Goal: Obtain resource: Download file/media

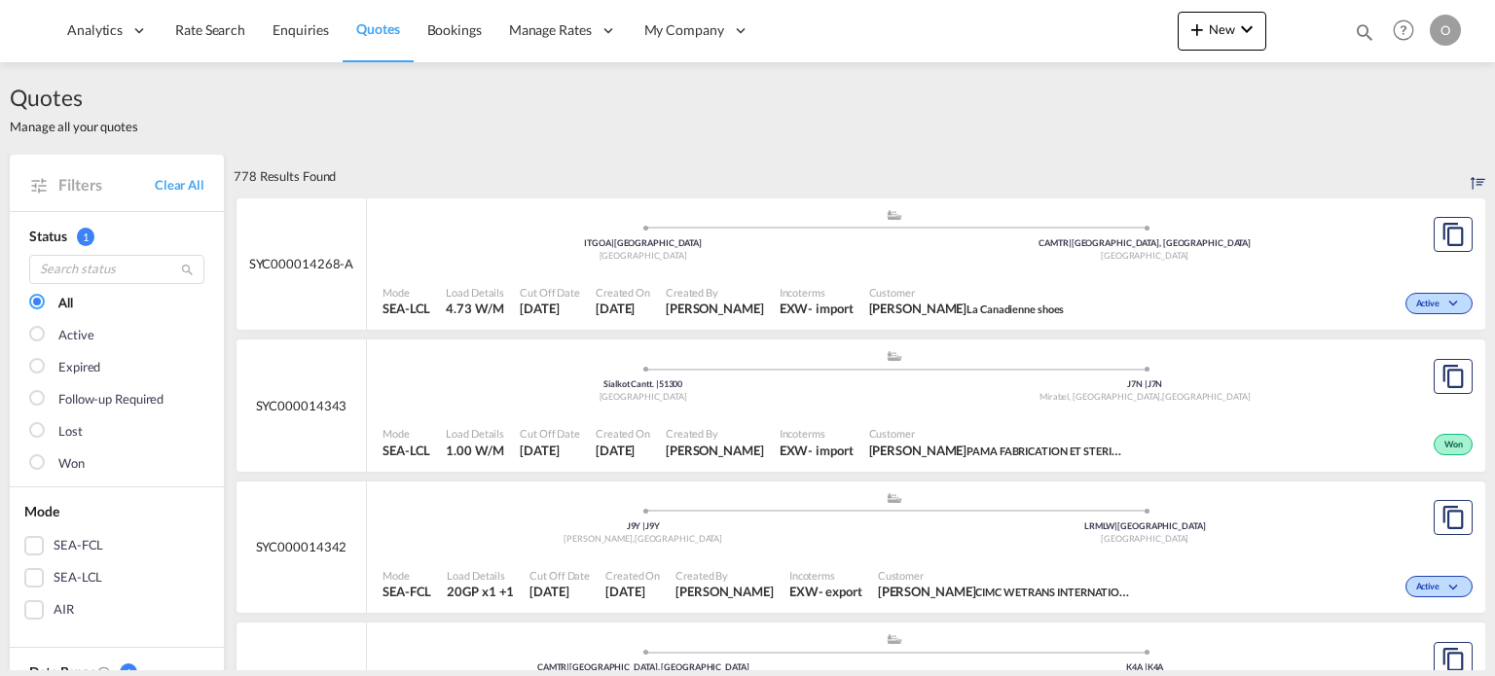
click at [1365, 35] on md-icon "icon-magnify" at bounding box center [1363, 31] width 21 height 21
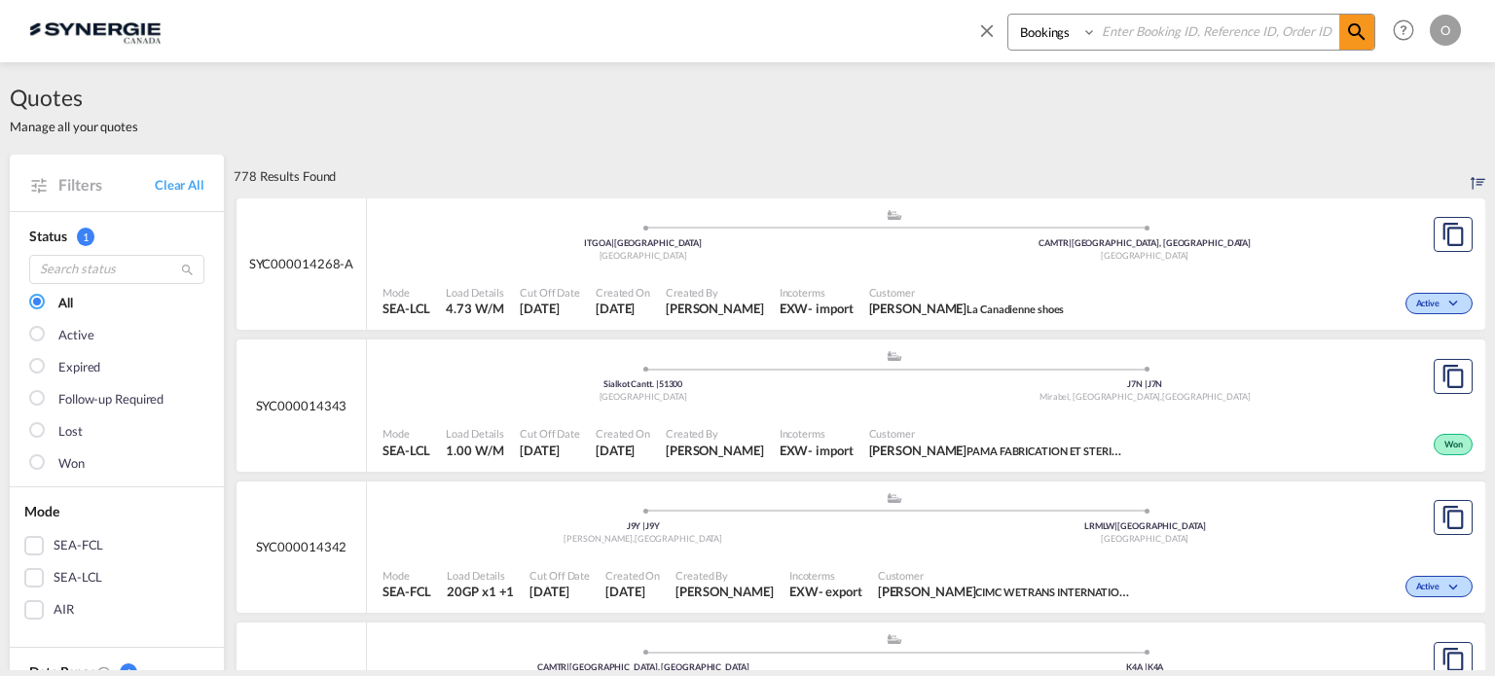
click at [1074, 45] on select "Bookings Quotes Enquiries" at bounding box center [1054, 32] width 92 height 35
select select "Quotes"
click at [1008, 15] on select "Bookings Quotes Enquiries" at bounding box center [1054, 32] width 92 height 35
click at [1197, 26] on input at bounding box center [1218, 32] width 242 height 34
paste input "SYC000012436"
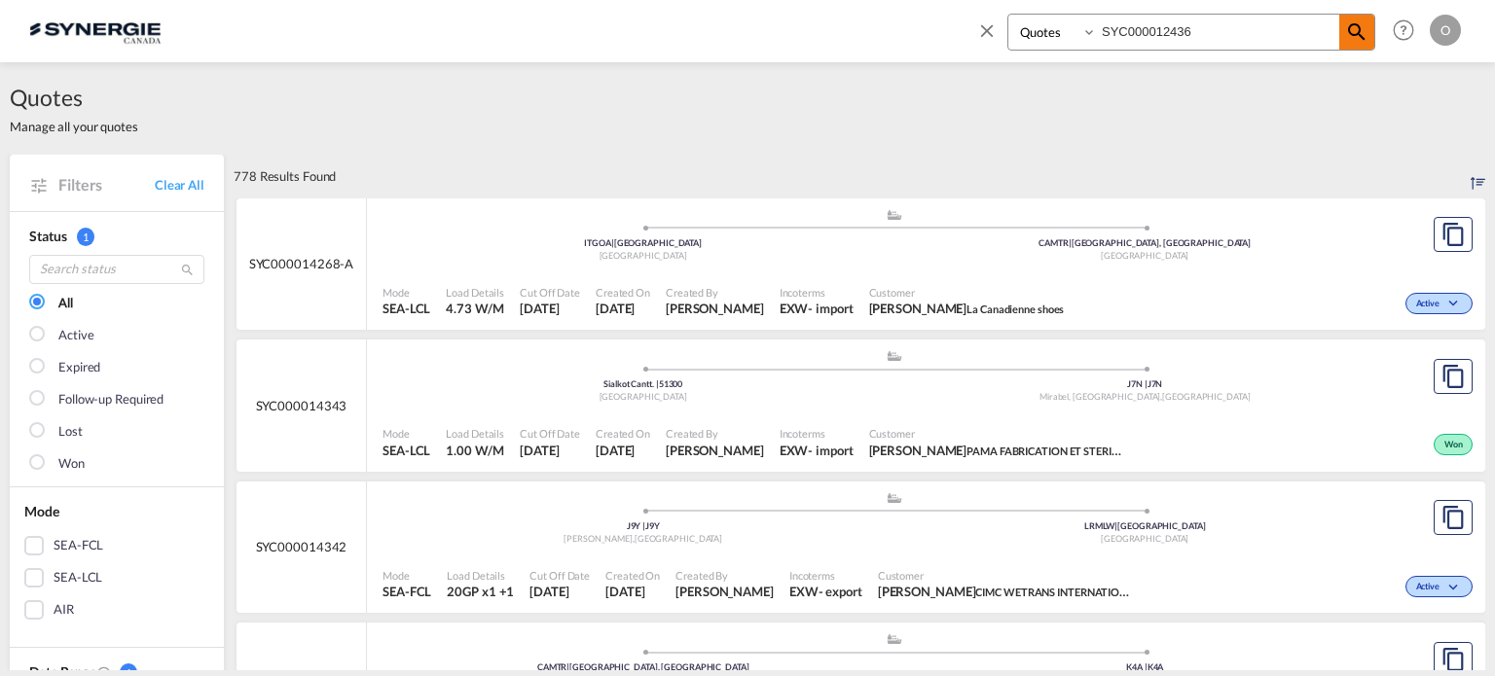
click at [1356, 38] on md-icon "icon-magnify" at bounding box center [1356, 31] width 23 height 23
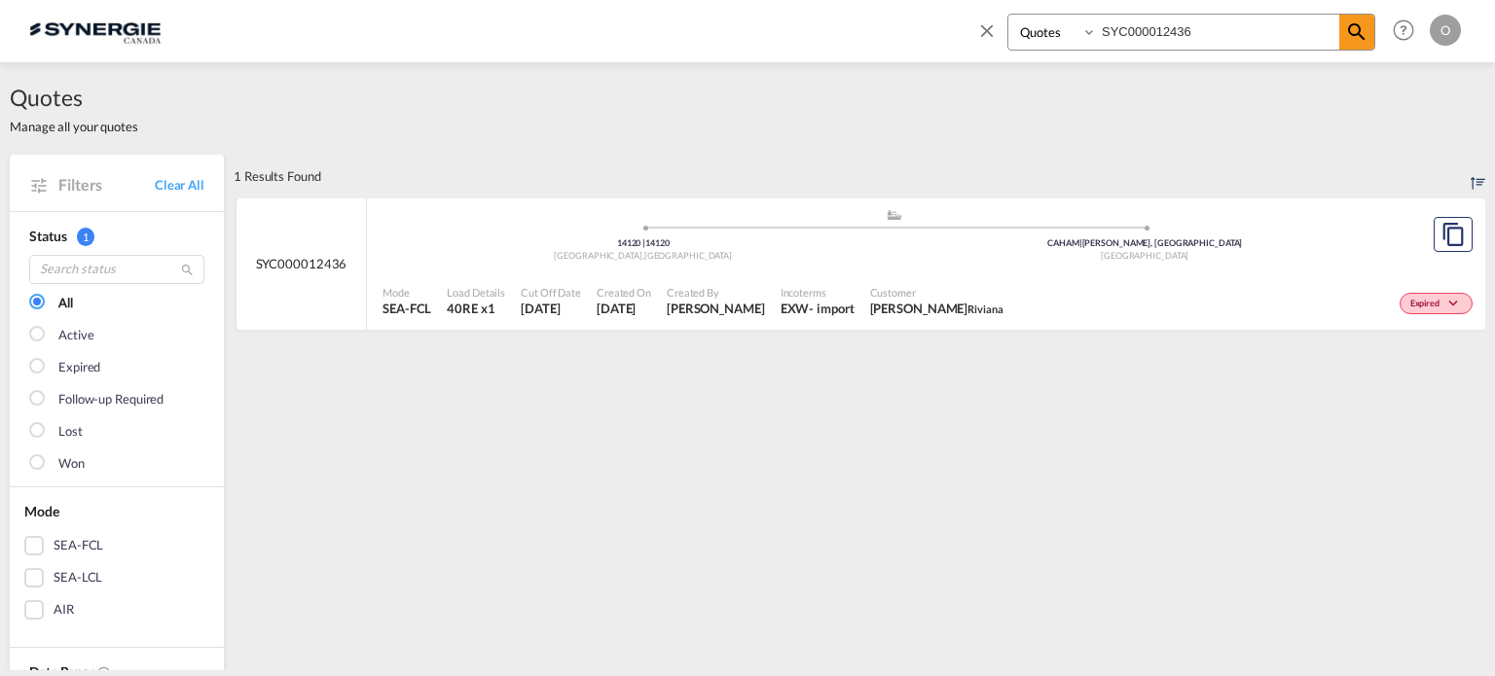
click at [911, 267] on div ".a{fill:#aaa8ad;} .a{fill:#aaa8ad;} 14120 | 14120 Mondeville , France CAHAM | H…" at bounding box center [893, 239] width 1023 height 63
click at [1204, 33] on input "SYC000012436" at bounding box center [1218, 32] width 242 height 34
drag, startPoint x: 1204, startPoint y: 33, endPoint x: 1015, endPoint y: 24, distance: 189.0
click at [1015, 24] on div "Bookings Quotes Enquiries SYC000012436" at bounding box center [1191, 32] width 368 height 37
paste input "92"
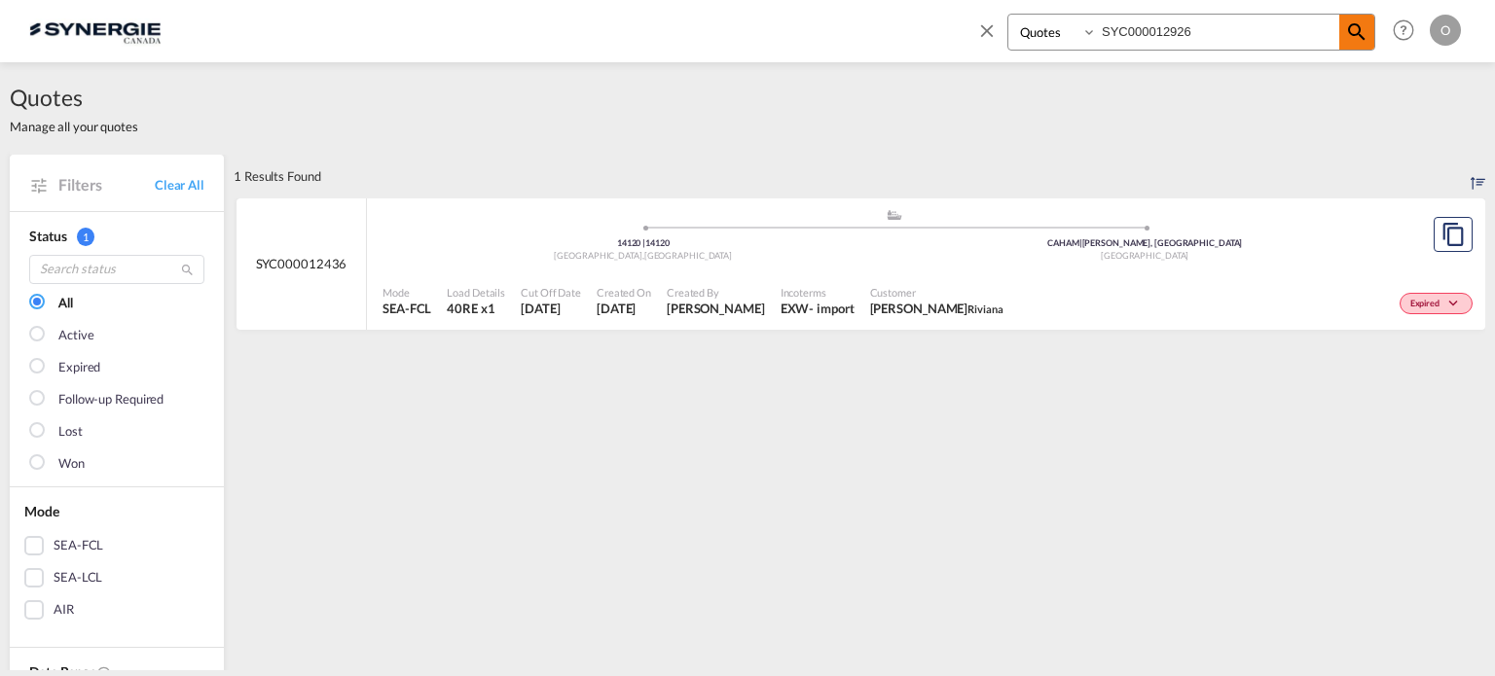
type input "SYC000012926"
click at [1361, 33] on md-icon "icon-magnify" at bounding box center [1356, 31] width 23 height 23
click at [1155, 282] on div "Won" at bounding box center [1244, 301] width 466 height 49
drag, startPoint x: 1245, startPoint y: 38, endPoint x: 1060, endPoint y: 36, distance: 184.9
click at [1060, 36] on div "Bookings Quotes Enquiries SYC000012926" at bounding box center [1191, 32] width 368 height 37
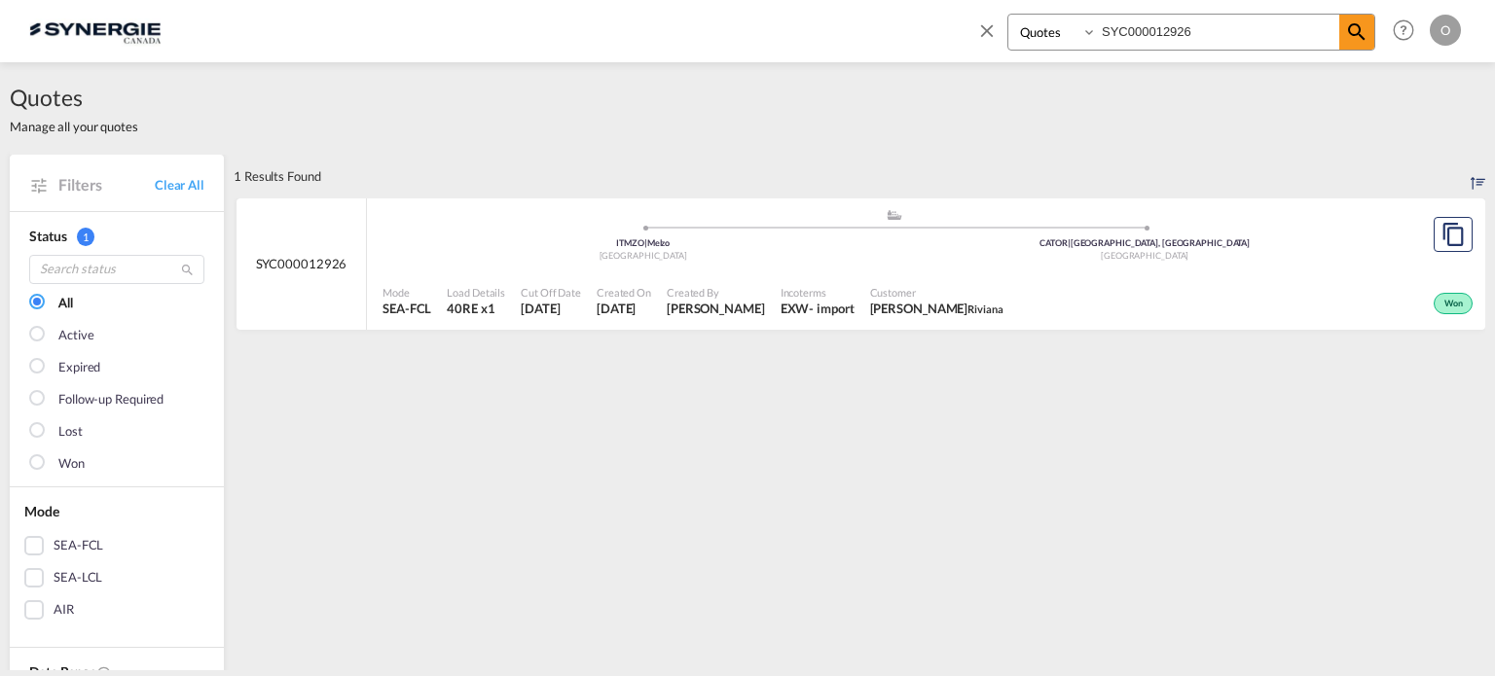
click at [1337, 35] on input "SYC000012926" at bounding box center [1218, 32] width 242 height 34
click at [1353, 38] on md-icon "icon-magnify" at bounding box center [1356, 31] width 23 height 23
click at [1348, 36] on md-icon "icon-magnify" at bounding box center [1356, 31] width 23 height 23
click at [950, 272] on div "Mode SEA-FCL Load Details 40RE x1 Cut Off Date 3 Jul 2025 Created On 3 Jul 2025…" at bounding box center [926, 301] width 1118 height 58
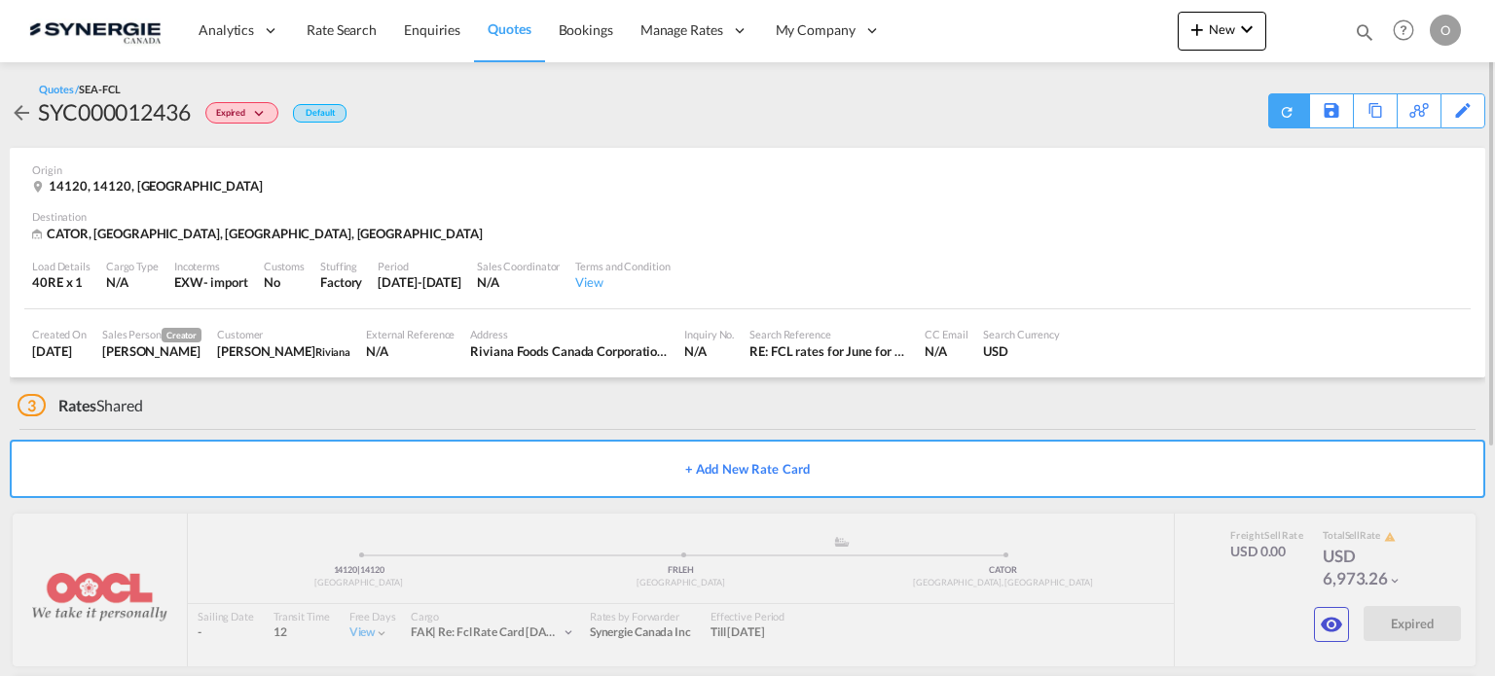
click at [1277, 111] on div at bounding box center [1288, 110] width 41 height 35
click at [1262, 110] on div "Download Quote" at bounding box center [1249, 109] width 99 height 31
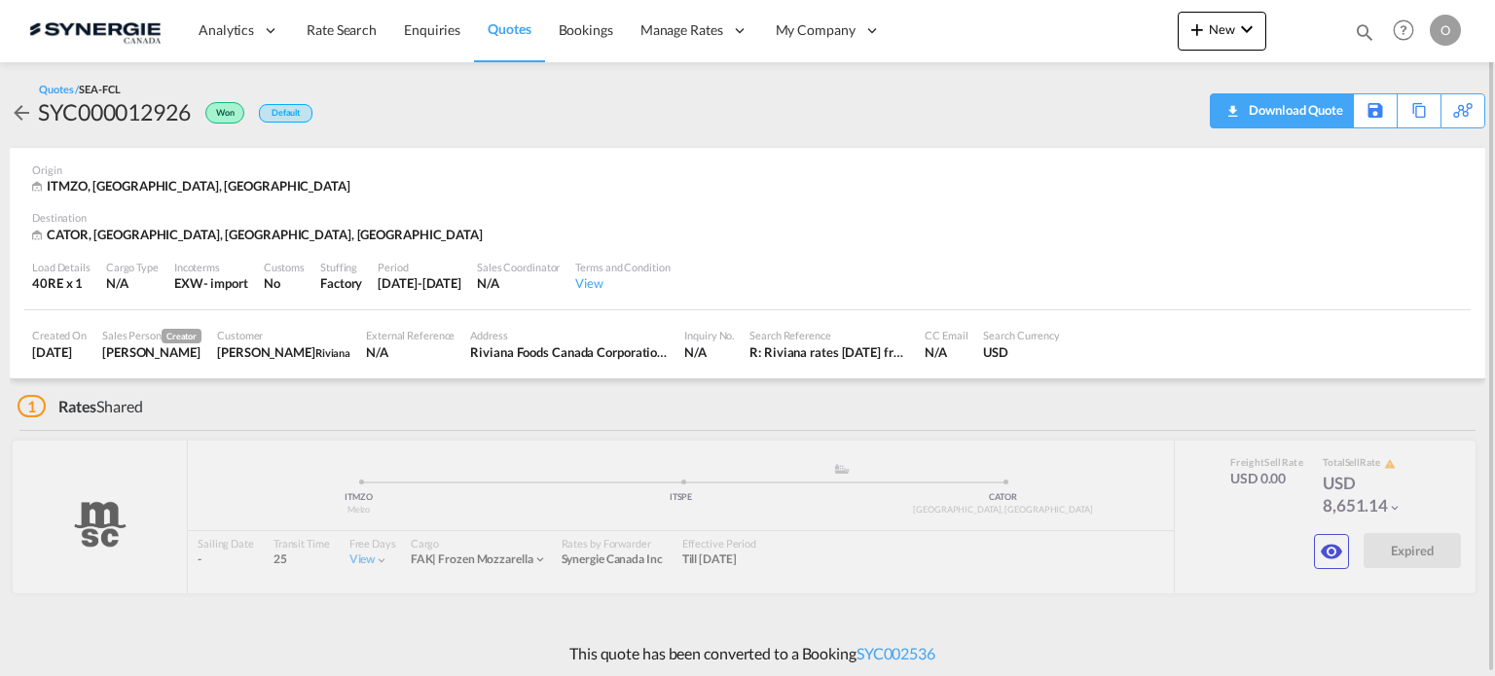
click at [1296, 111] on div "Download Quote" at bounding box center [1293, 109] width 99 height 31
click at [1319, 108] on div at bounding box center [1332, 110] width 41 height 35
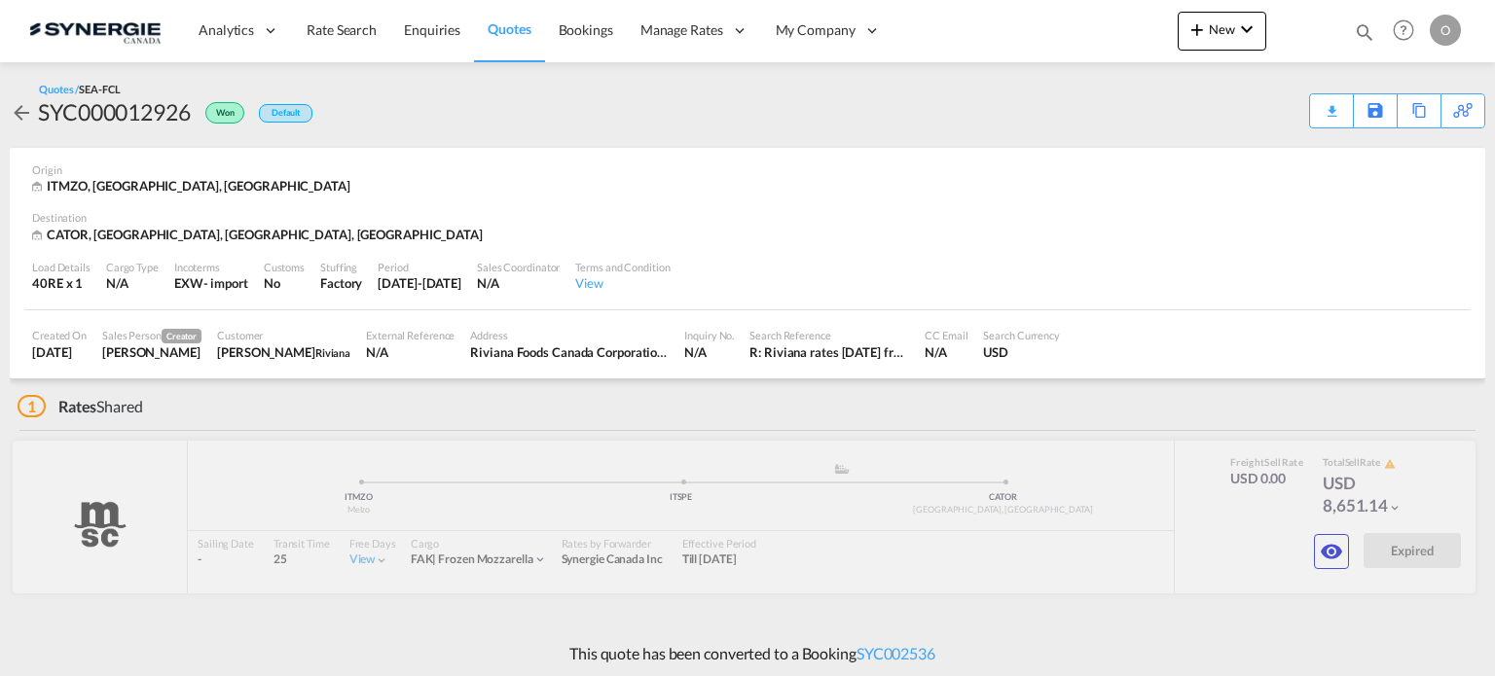
click at [0, 0] on div "Download Quote" at bounding box center [0, 0] width 0 height 0
